Goal: Task Accomplishment & Management: Manage account settings

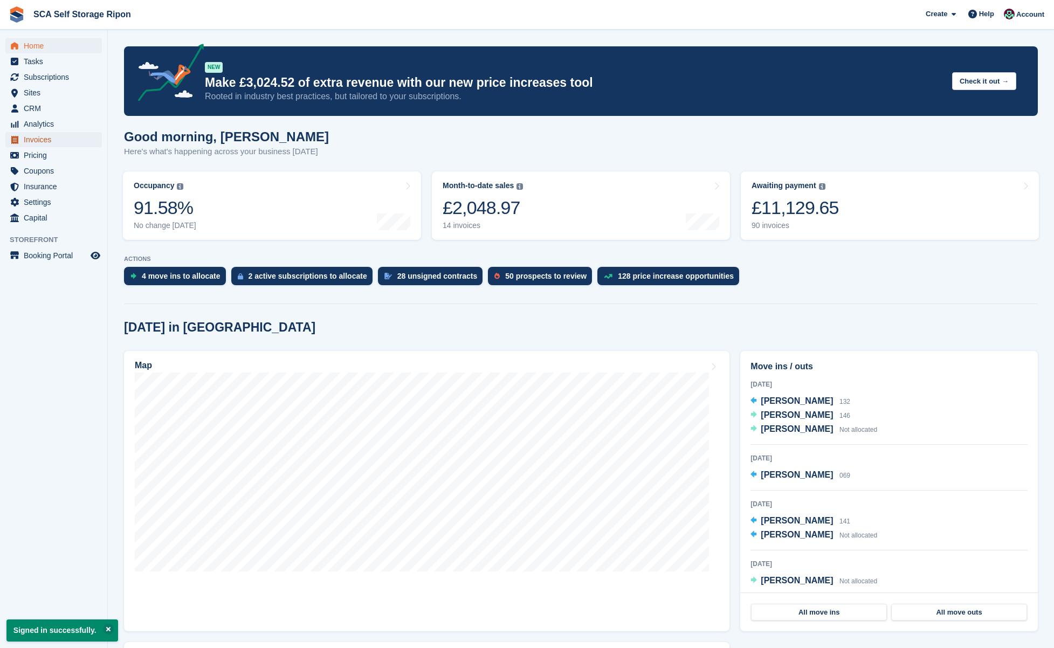
click at [39, 137] on span "Invoices" at bounding box center [56, 139] width 65 height 15
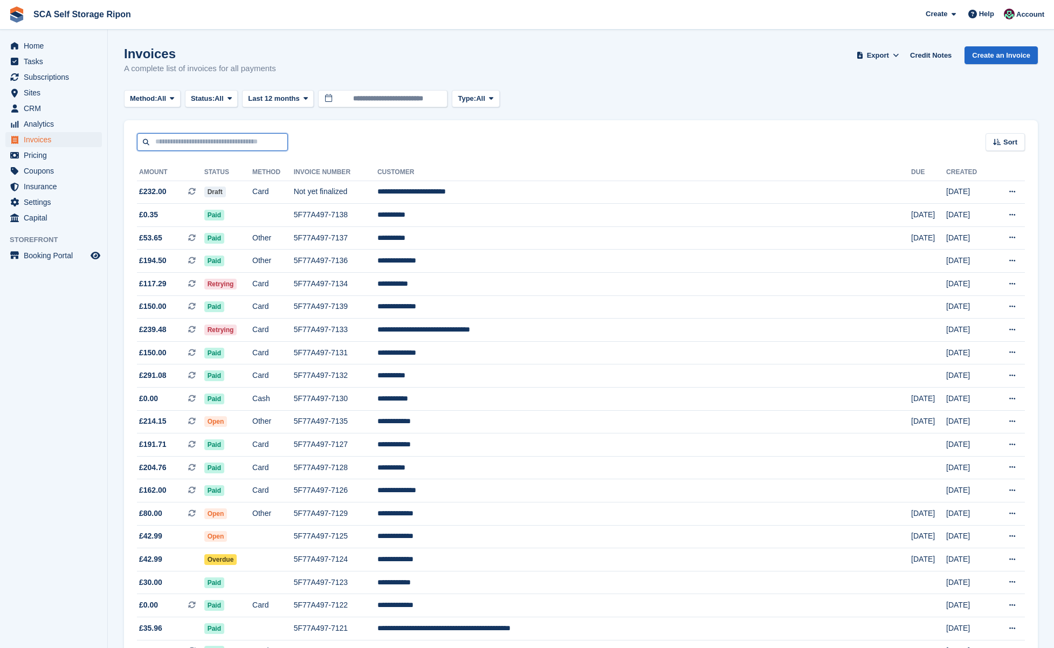
click at [199, 141] on input "text" at bounding box center [212, 142] width 151 height 18
type input "*****"
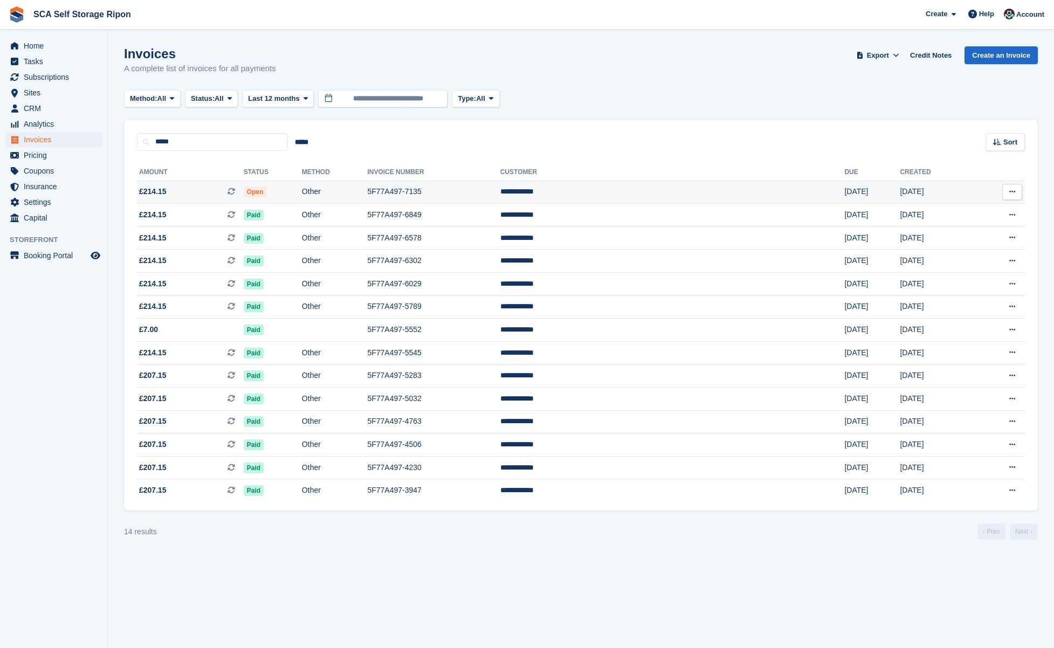
click at [362, 189] on td "Other" at bounding box center [335, 192] width 66 height 23
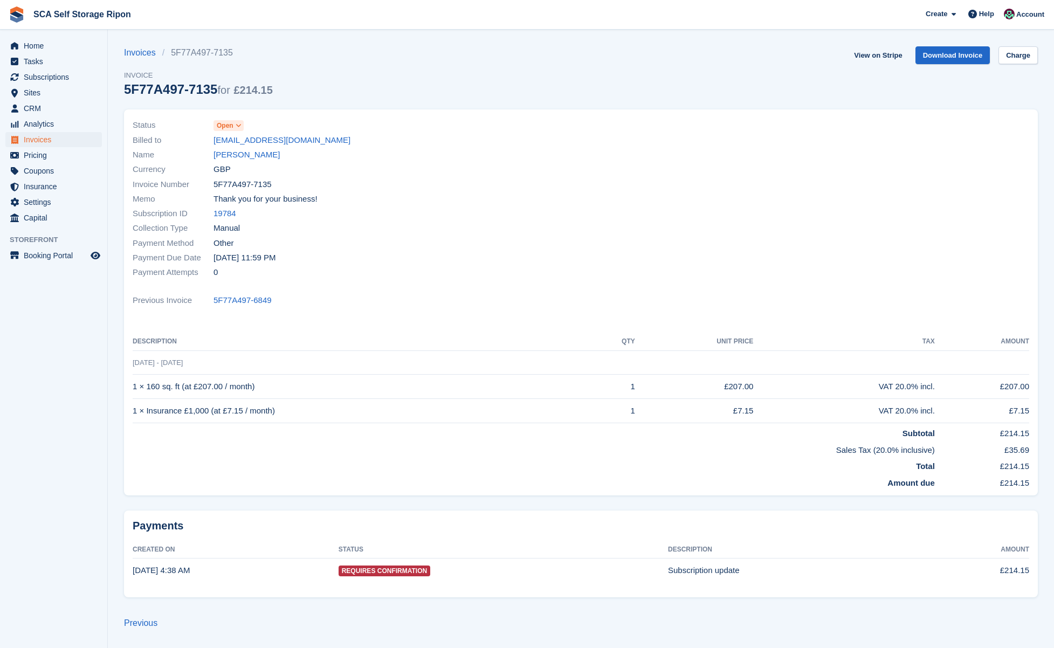
click at [237, 126] on icon at bounding box center [239, 125] width 6 height 6
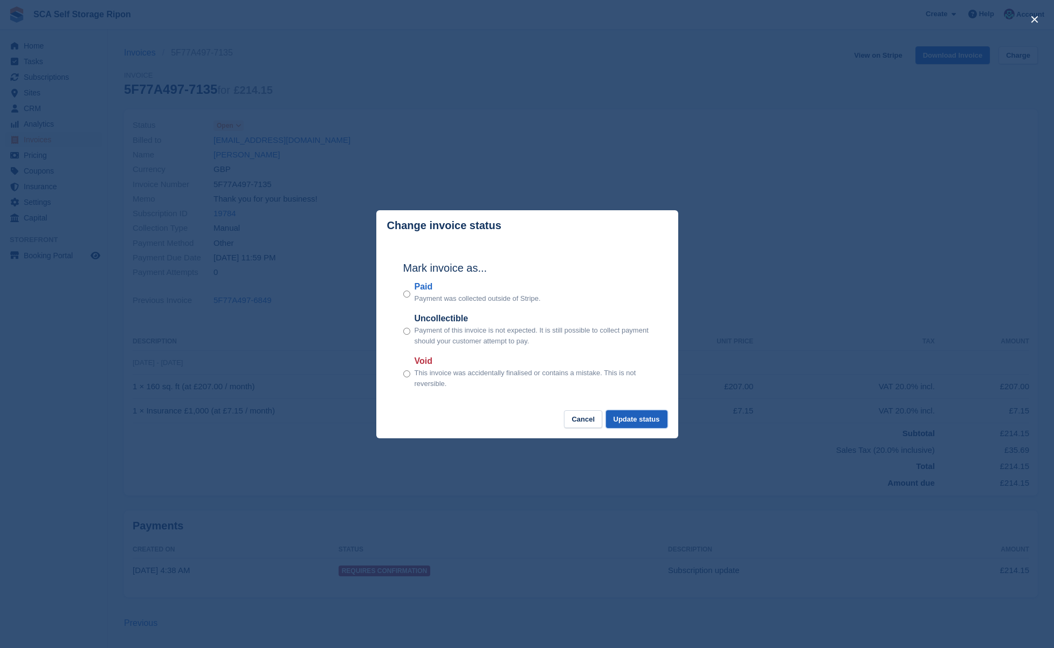
click at [619, 412] on button "Update status" at bounding box center [636, 419] width 61 height 18
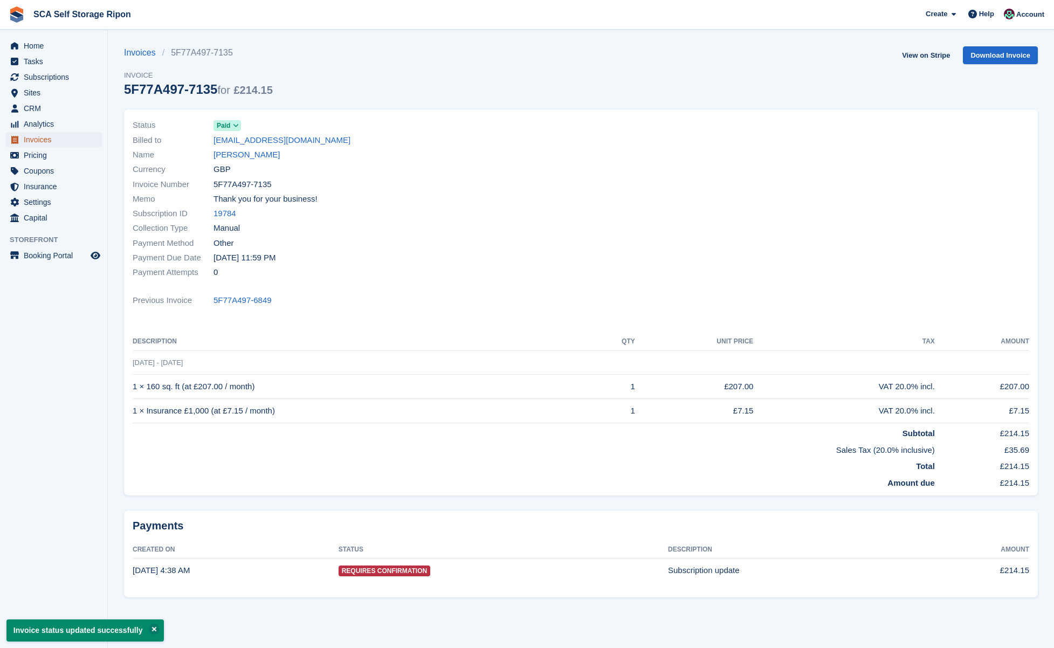
click at [39, 136] on span "Invoices" at bounding box center [56, 139] width 65 height 15
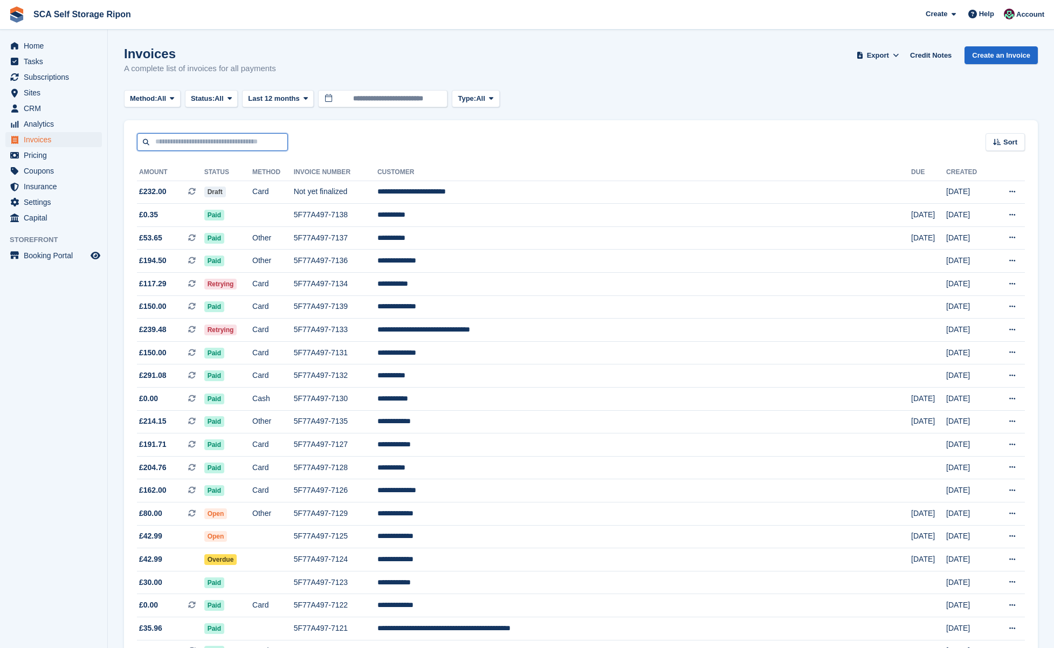
click at [241, 144] on input "text" at bounding box center [212, 142] width 151 height 18
type input "*****"
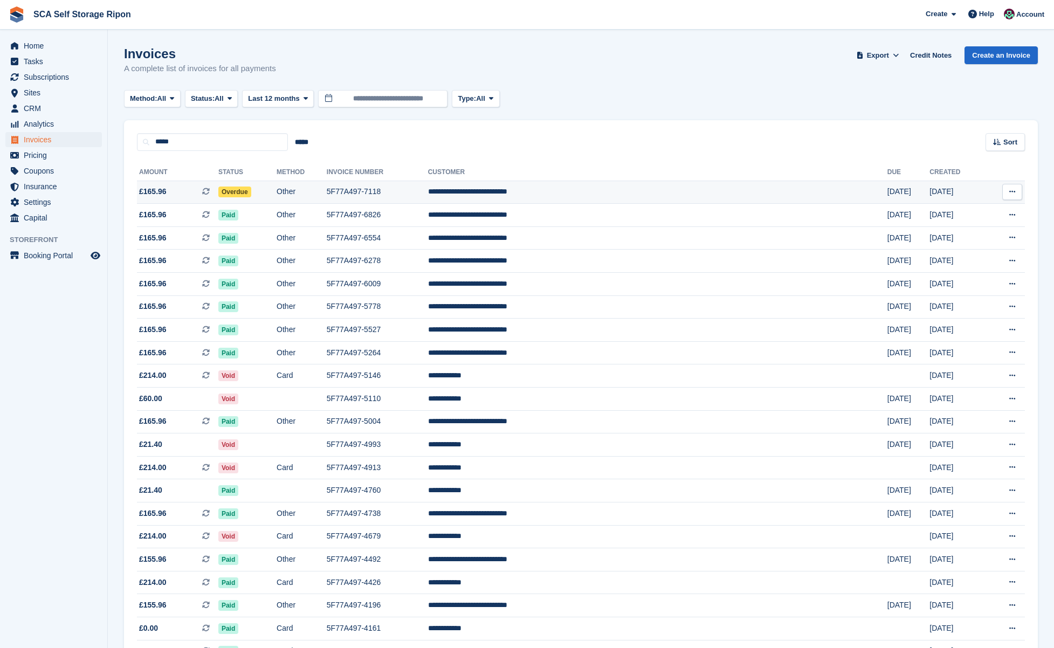
click at [327, 195] on td "Other" at bounding box center [302, 192] width 50 height 23
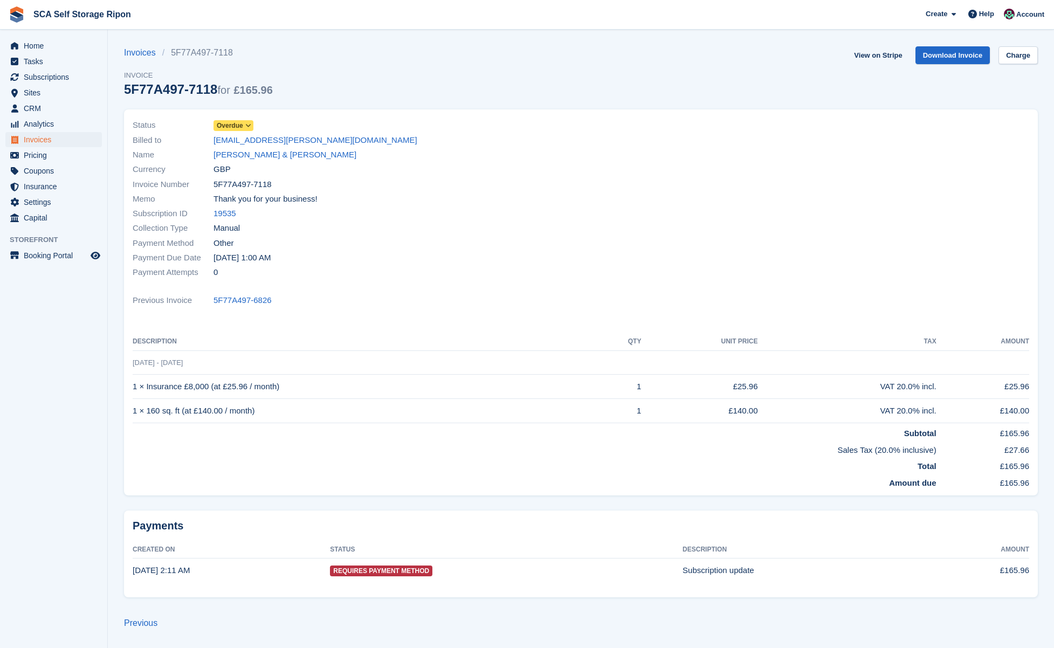
click at [231, 120] on span "Overdue" at bounding box center [233, 125] width 40 height 11
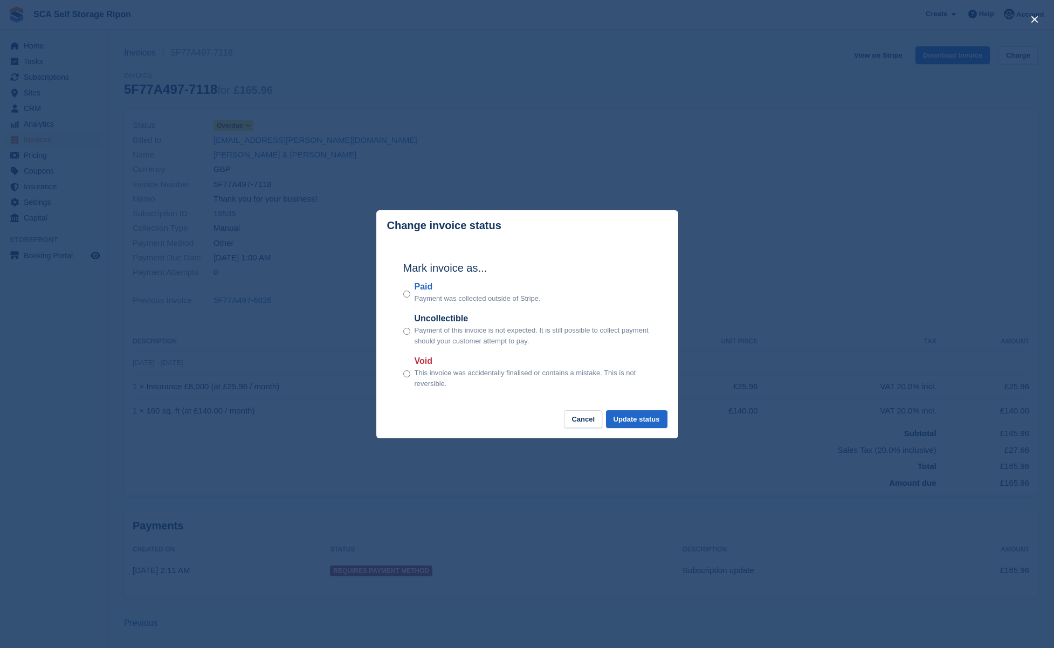
click at [416, 298] on p "Payment was collected outside of Stripe." at bounding box center [478, 298] width 126 height 11
click at [410, 295] on div "Paid Payment was collected outside of Stripe." at bounding box center [527, 292] width 248 height 24
click at [632, 415] on button "Update status" at bounding box center [636, 419] width 61 height 18
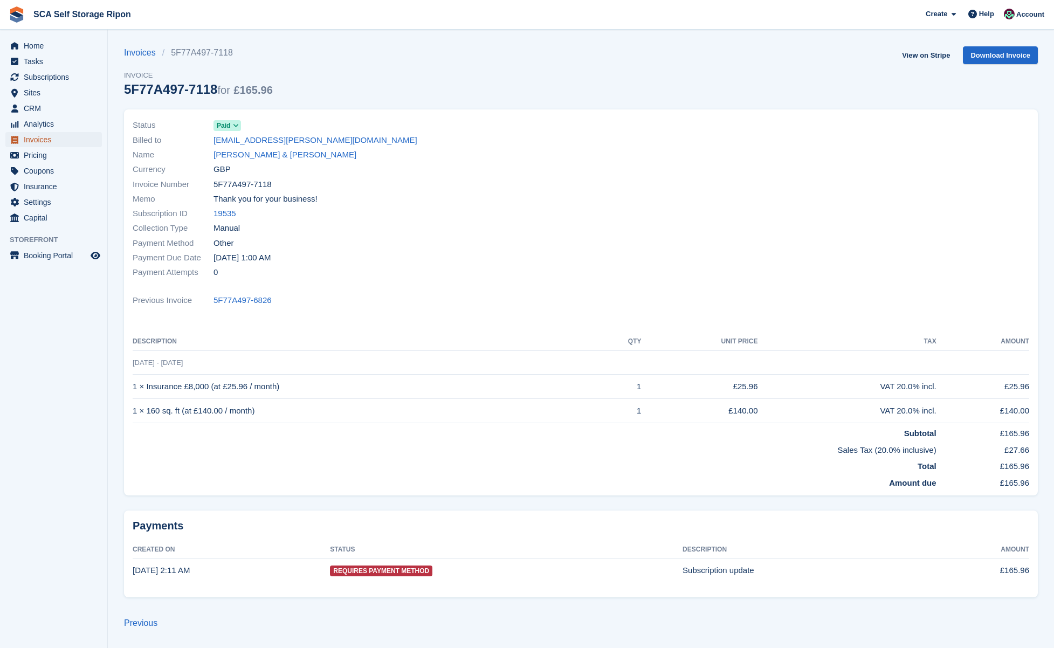
click at [50, 137] on span "Invoices" at bounding box center [56, 139] width 65 height 15
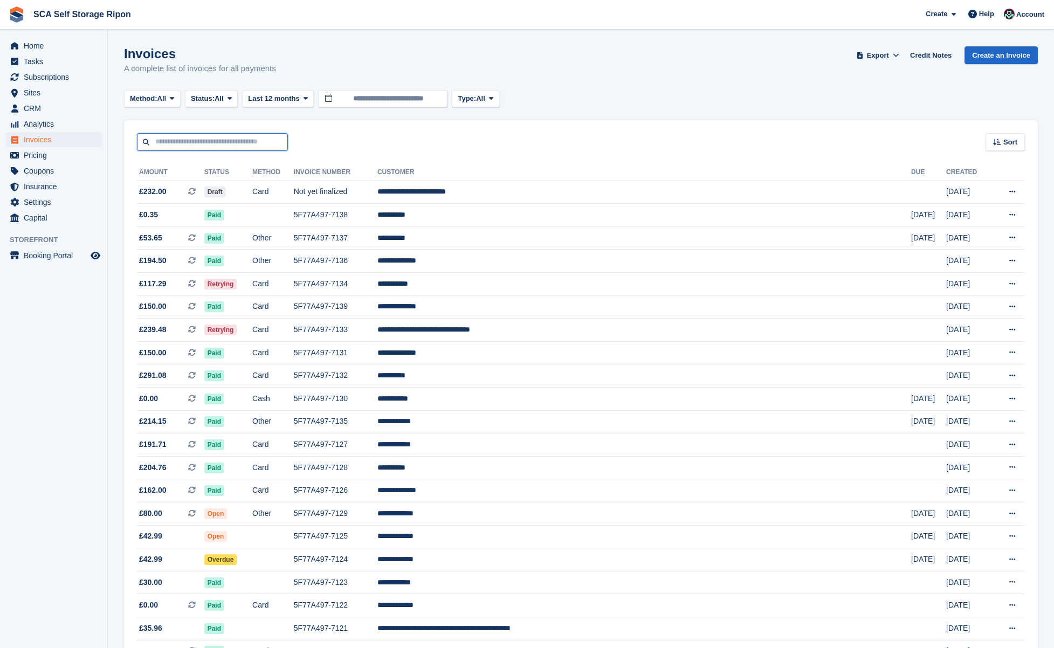
click at [233, 145] on input "text" at bounding box center [212, 142] width 151 height 18
type input "*******"
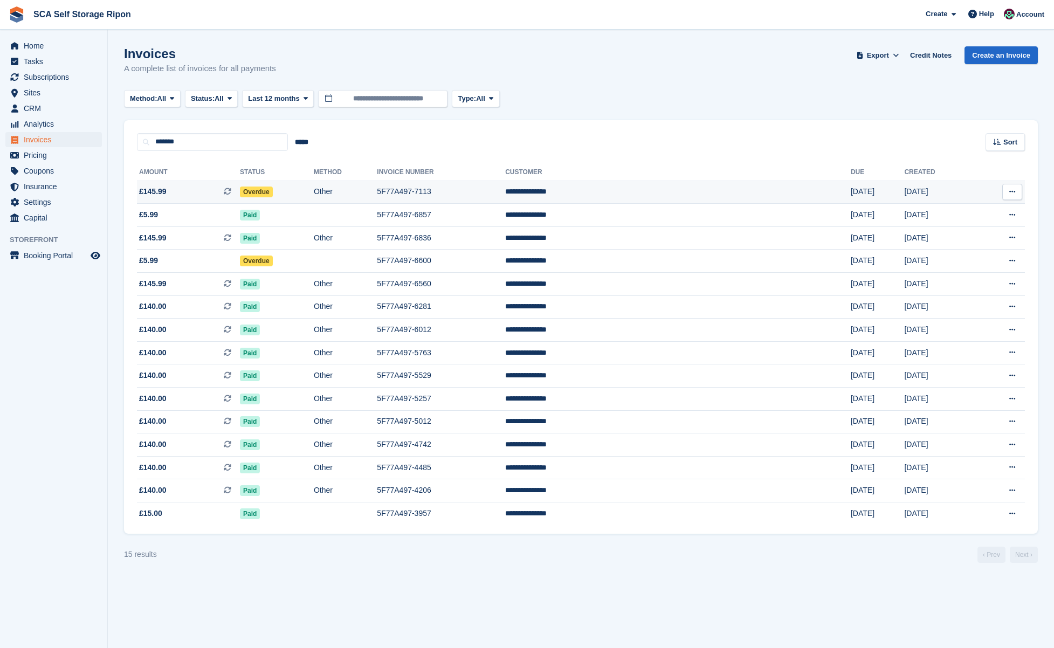
click at [314, 192] on td "Overdue" at bounding box center [277, 192] width 74 height 23
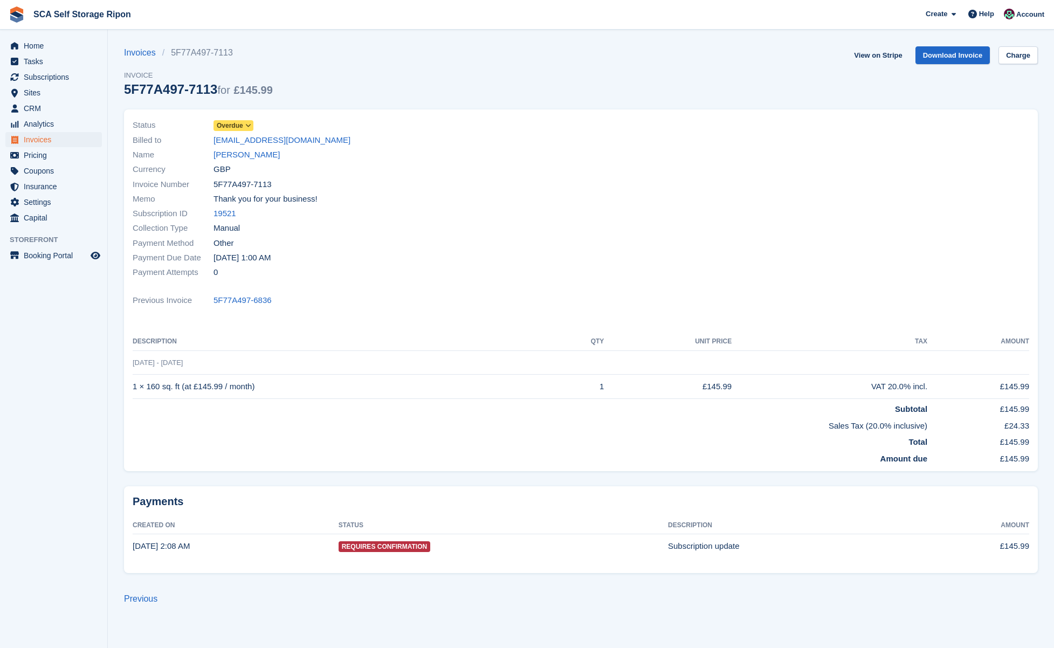
click at [233, 124] on span "Overdue" at bounding box center [230, 126] width 26 height 10
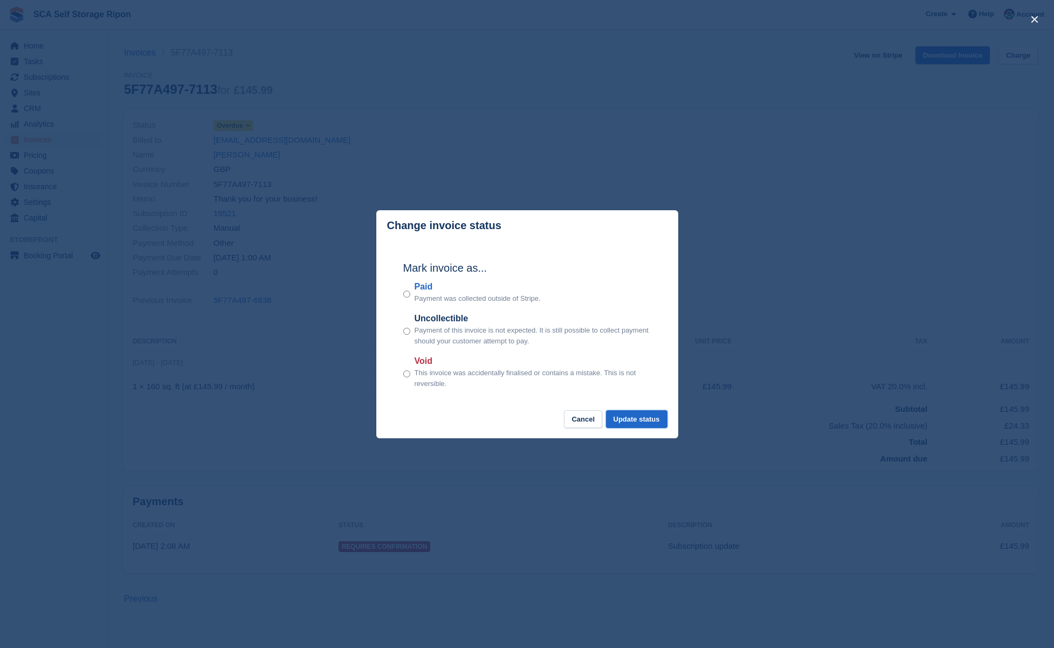
drag, startPoint x: 640, startPoint y: 413, endPoint x: 507, endPoint y: 342, distance: 150.5
click at [639, 412] on button "Update status" at bounding box center [636, 419] width 61 height 18
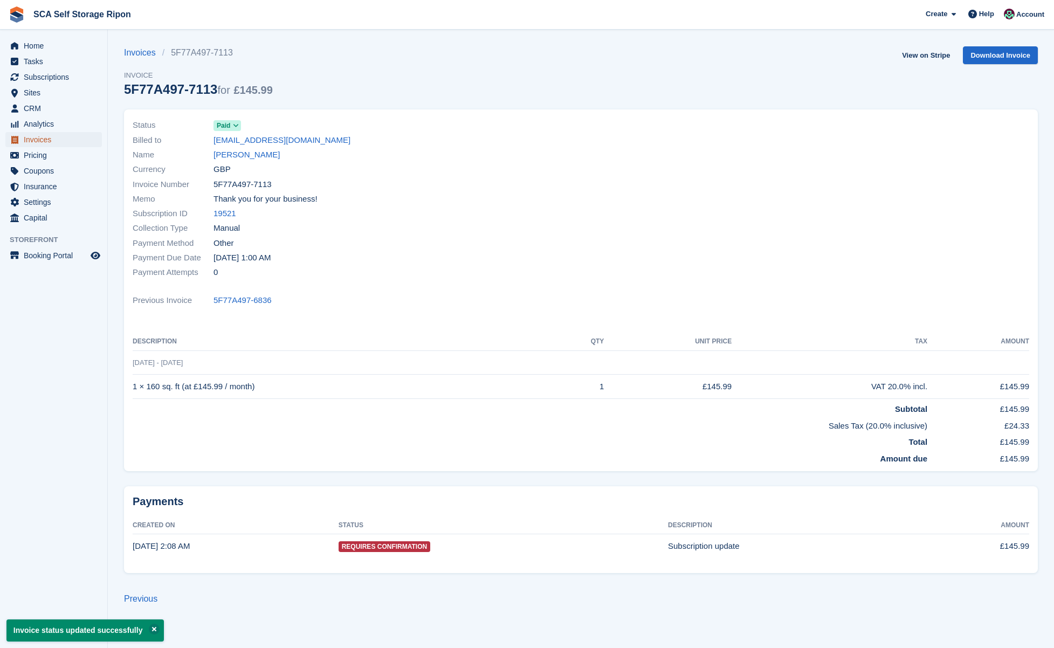
click at [59, 137] on span "Invoices" at bounding box center [56, 139] width 65 height 15
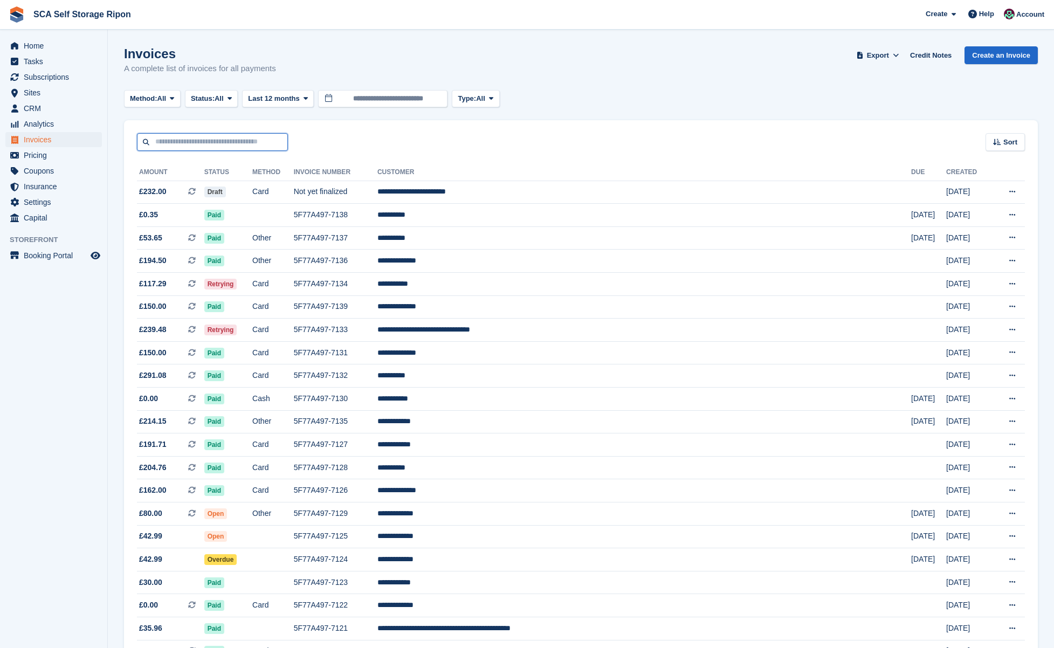
click at [224, 141] on input "text" at bounding box center [212, 142] width 151 height 18
type input "*******"
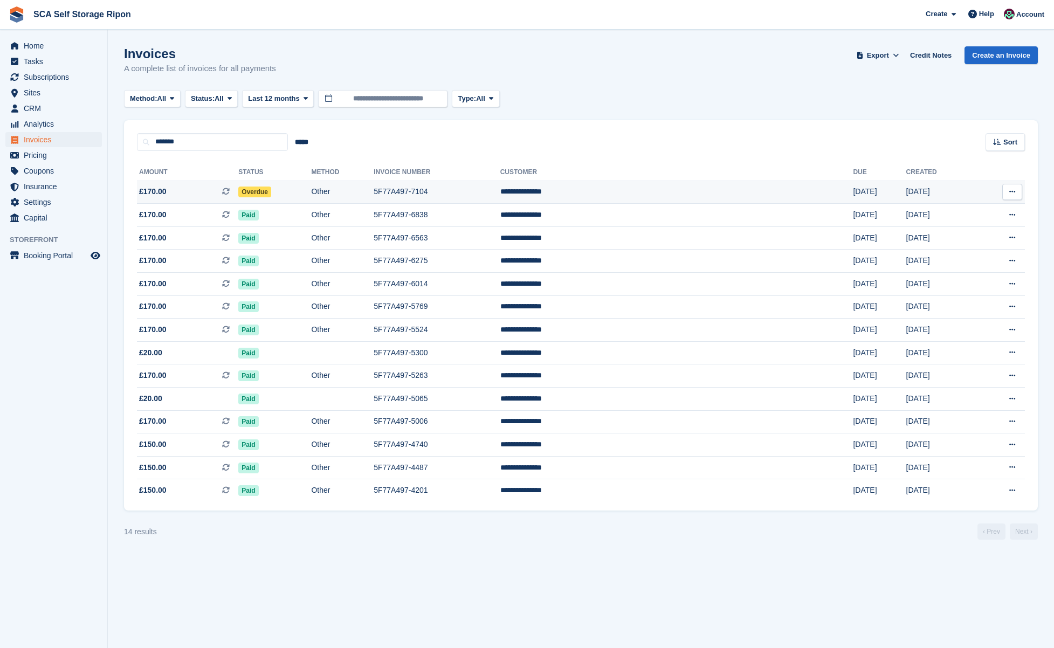
click at [374, 195] on td "Other" at bounding box center [342, 192] width 63 height 23
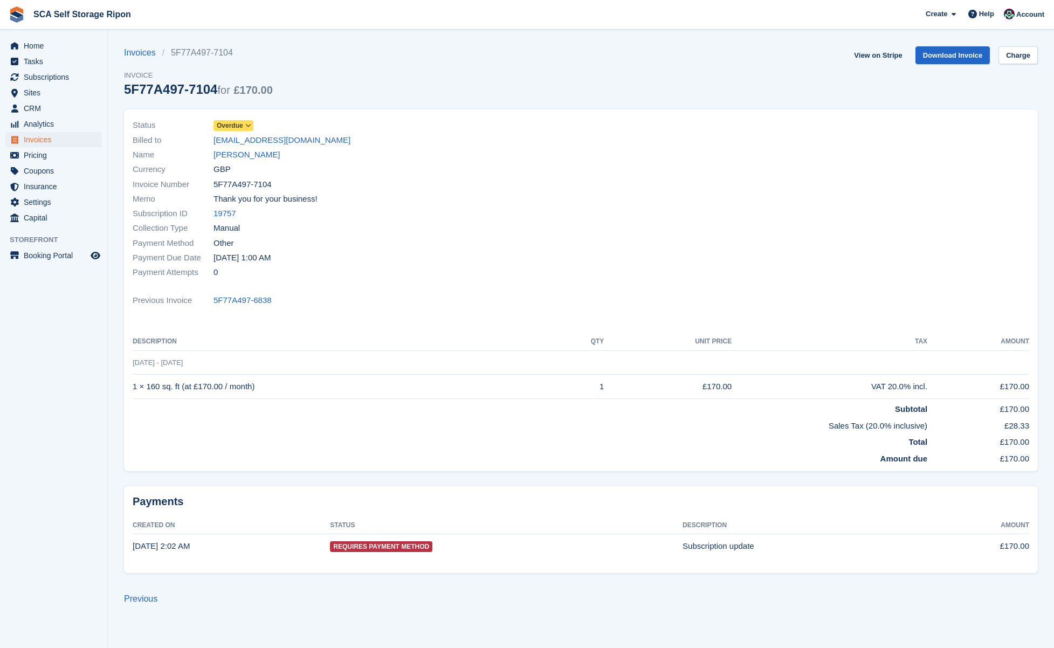
click at [235, 125] on span "Overdue" at bounding box center [230, 126] width 26 height 10
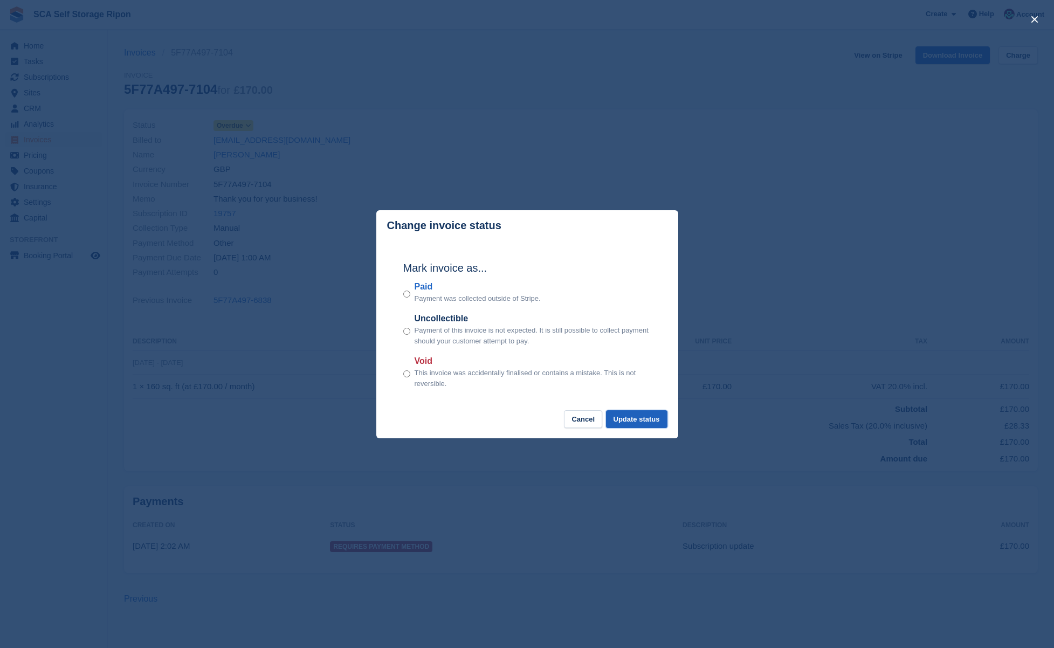
click at [633, 412] on button "Update status" at bounding box center [636, 419] width 61 height 18
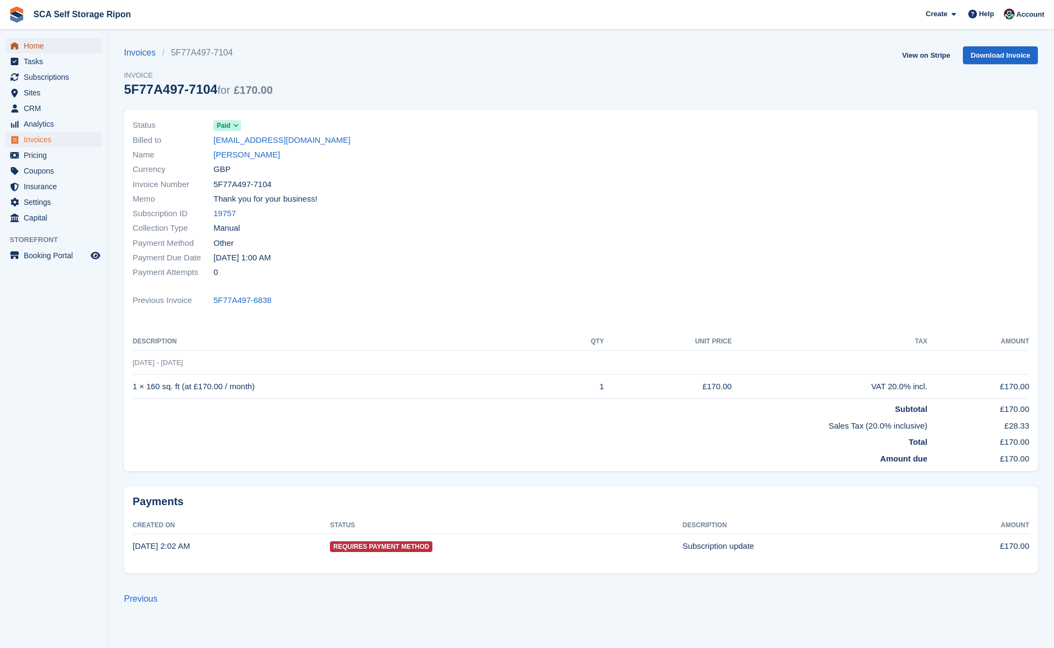
click at [30, 49] on span "Home" at bounding box center [56, 45] width 65 height 15
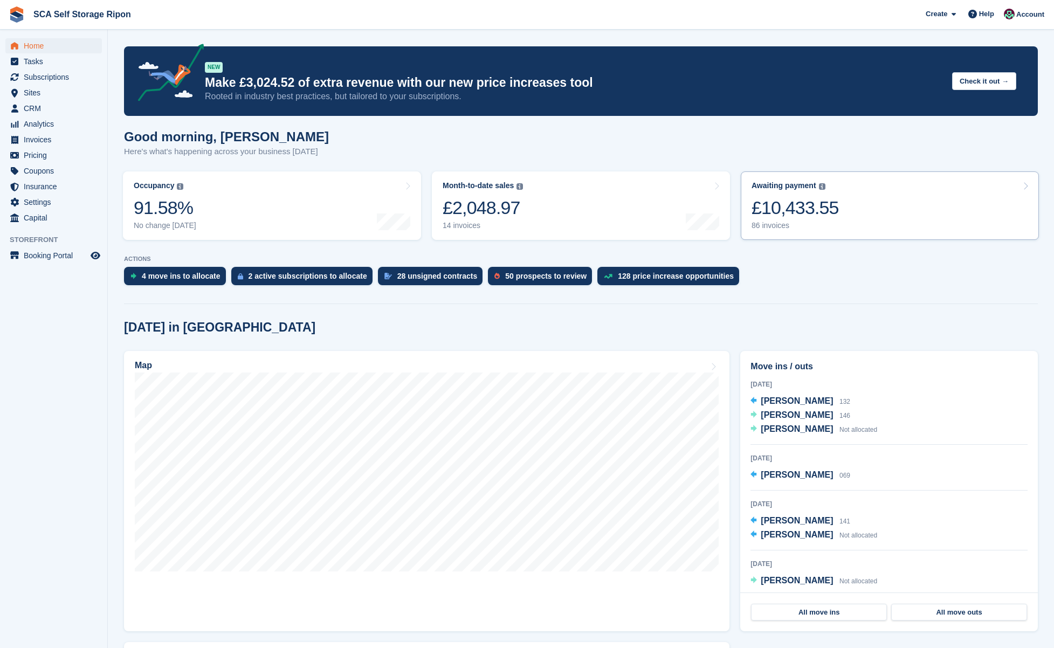
click at [909, 207] on link "Awaiting payment The total outstanding balance on all open invoices. £10,433.55…" at bounding box center [890, 205] width 298 height 68
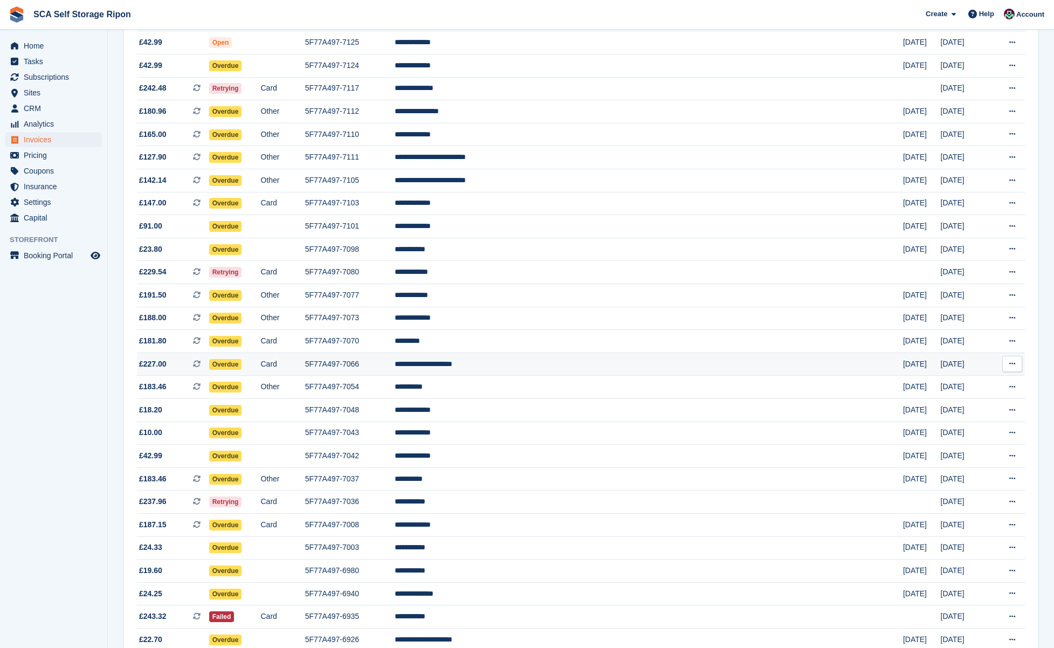
scroll to position [217, 0]
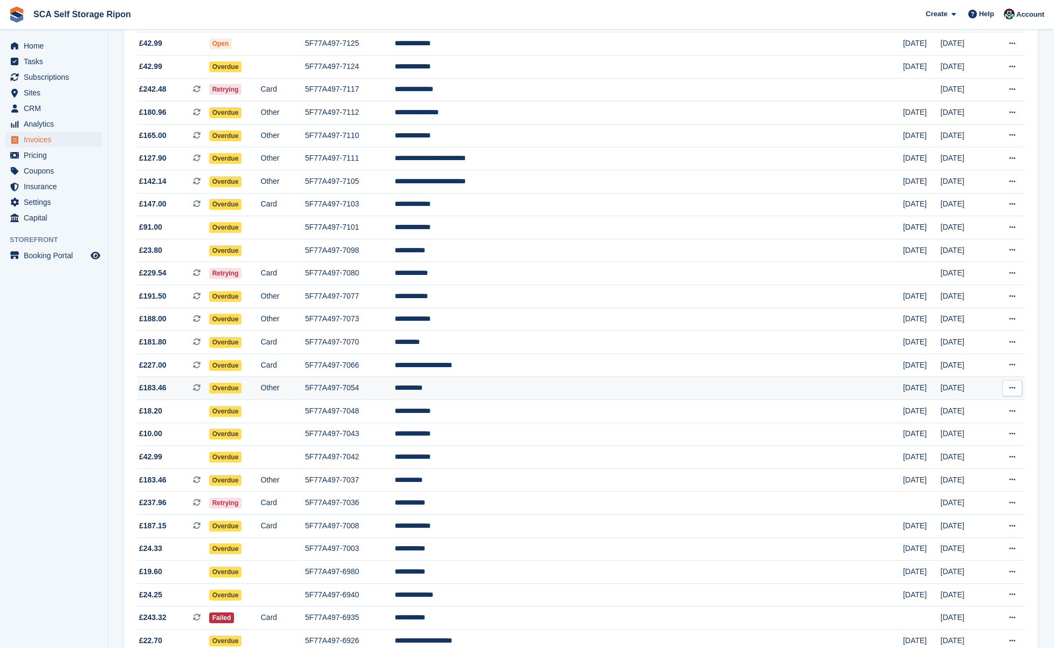
click at [946, 399] on td "[DATE]" at bounding box center [965, 388] width 49 height 23
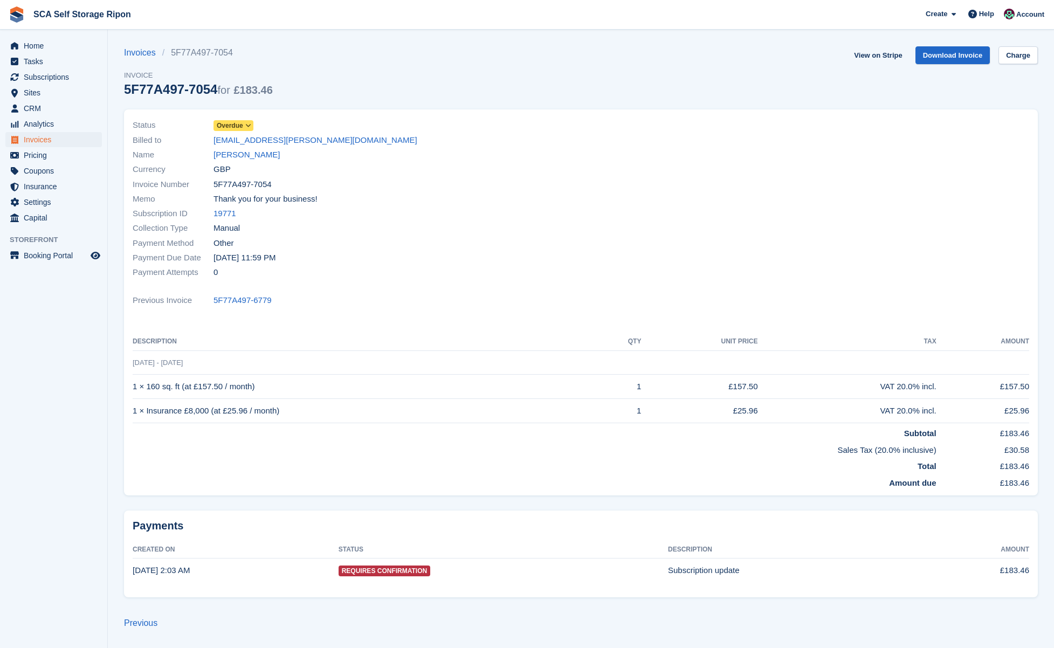
click at [233, 162] on div "Currency GBP" at bounding box center [354, 169] width 442 height 15
click at [236, 156] on link "John Cahil" at bounding box center [246, 155] width 66 height 12
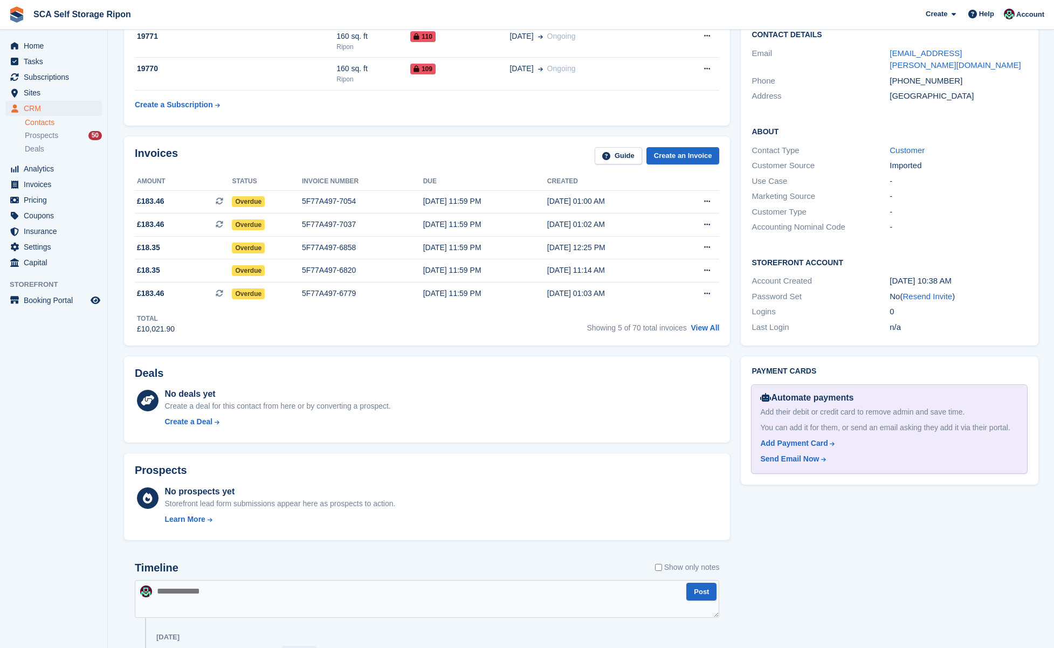
scroll to position [196, 0]
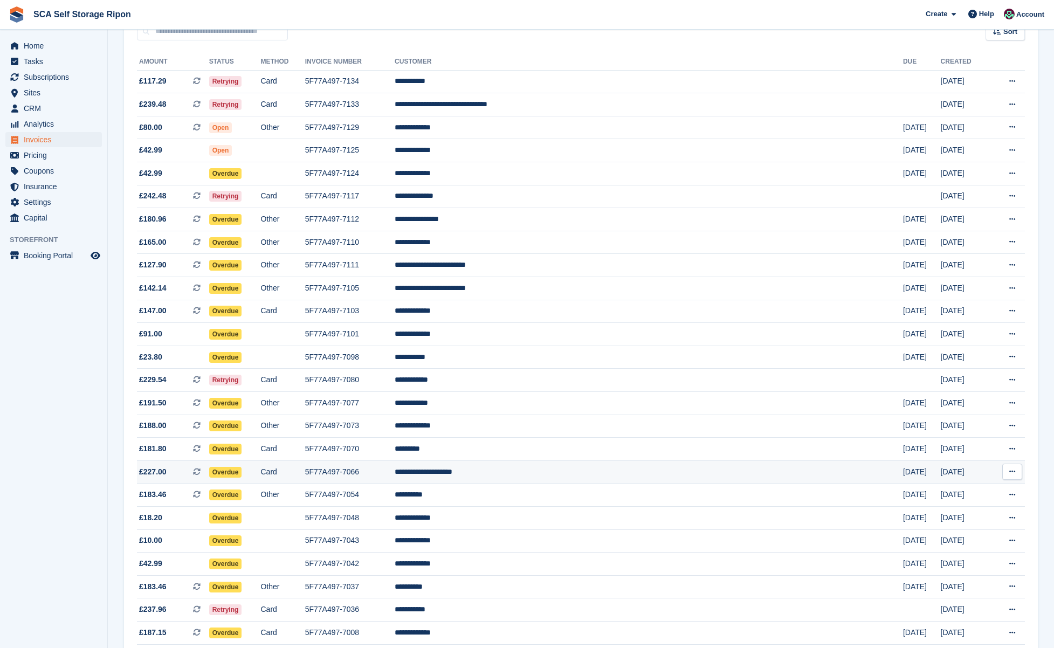
scroll to position [139, 0]
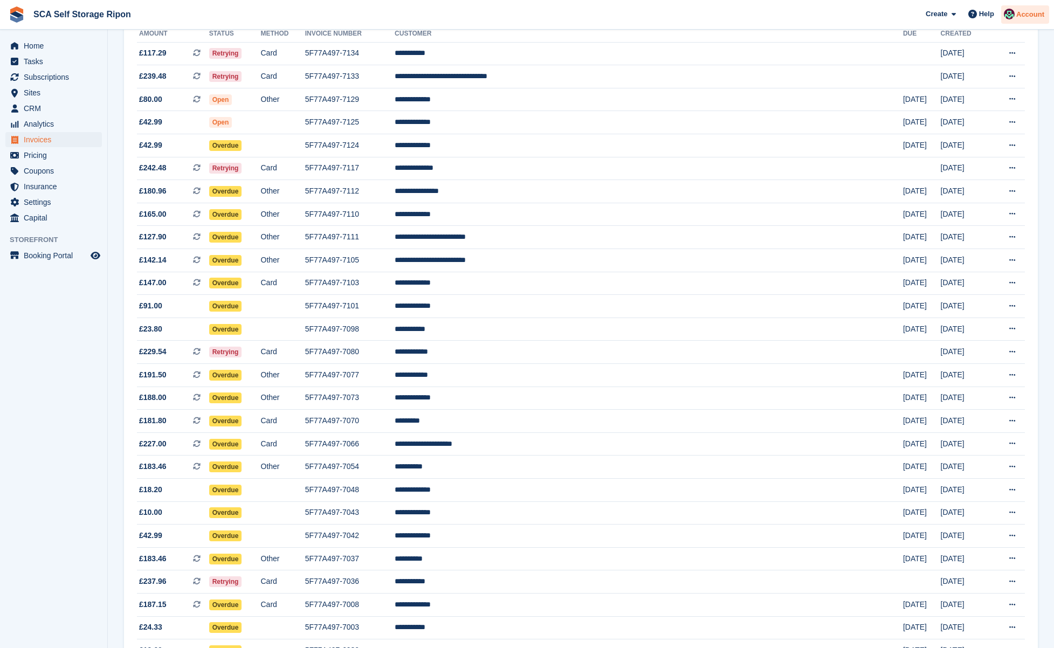
click at [1026, 10] on span "Account" at bounding box center [1030, 14] width 28 height 11
click at [973, 106] on div "Logout" at bounding box center [986, 108] width 106 height 11
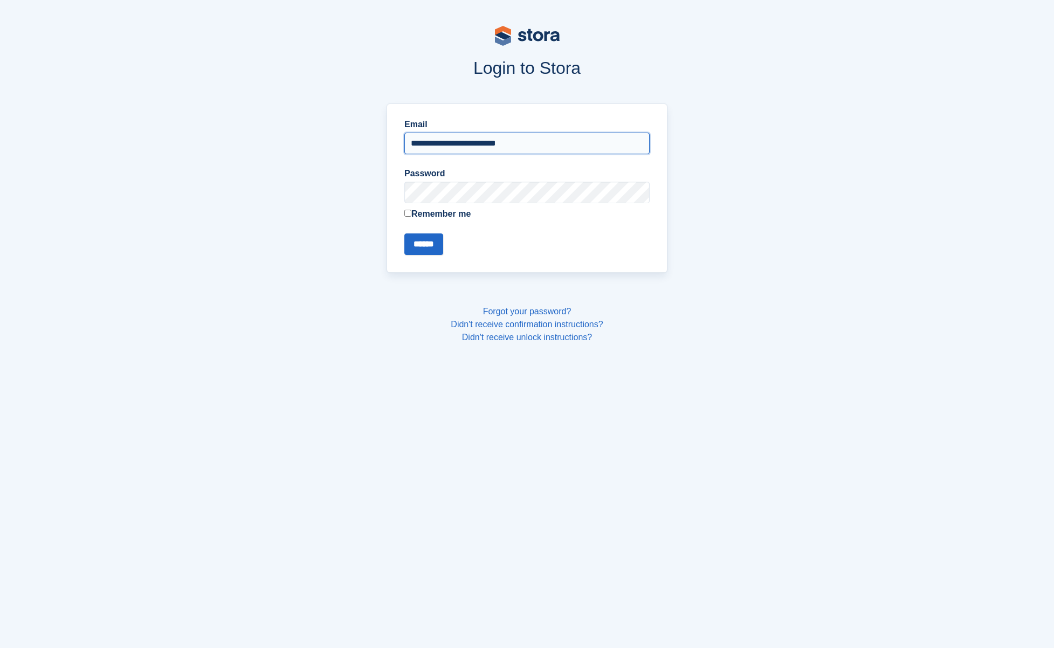
click at [530, 143] on input "**********" at bounding box center [526, 144] width 245 height 22
type input "**********"
click at [418, 239] on input "******" at bounding box center [423, 244] width 39 height 22
